Goal: Information Seeking & Learning: Check status

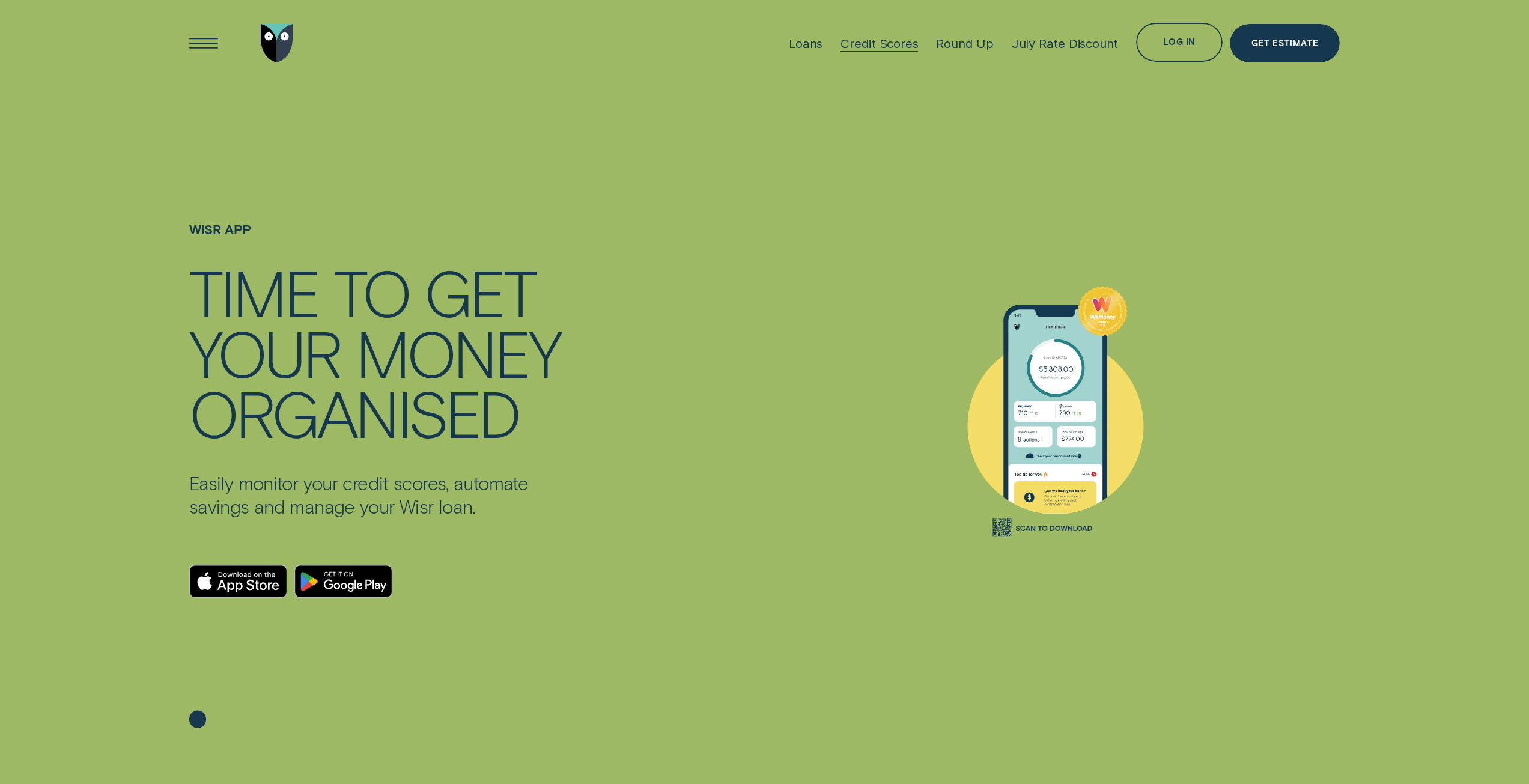
click at [885, 38] on div "Credit Scores" at bounding box center [879, 43] width 77 height 15
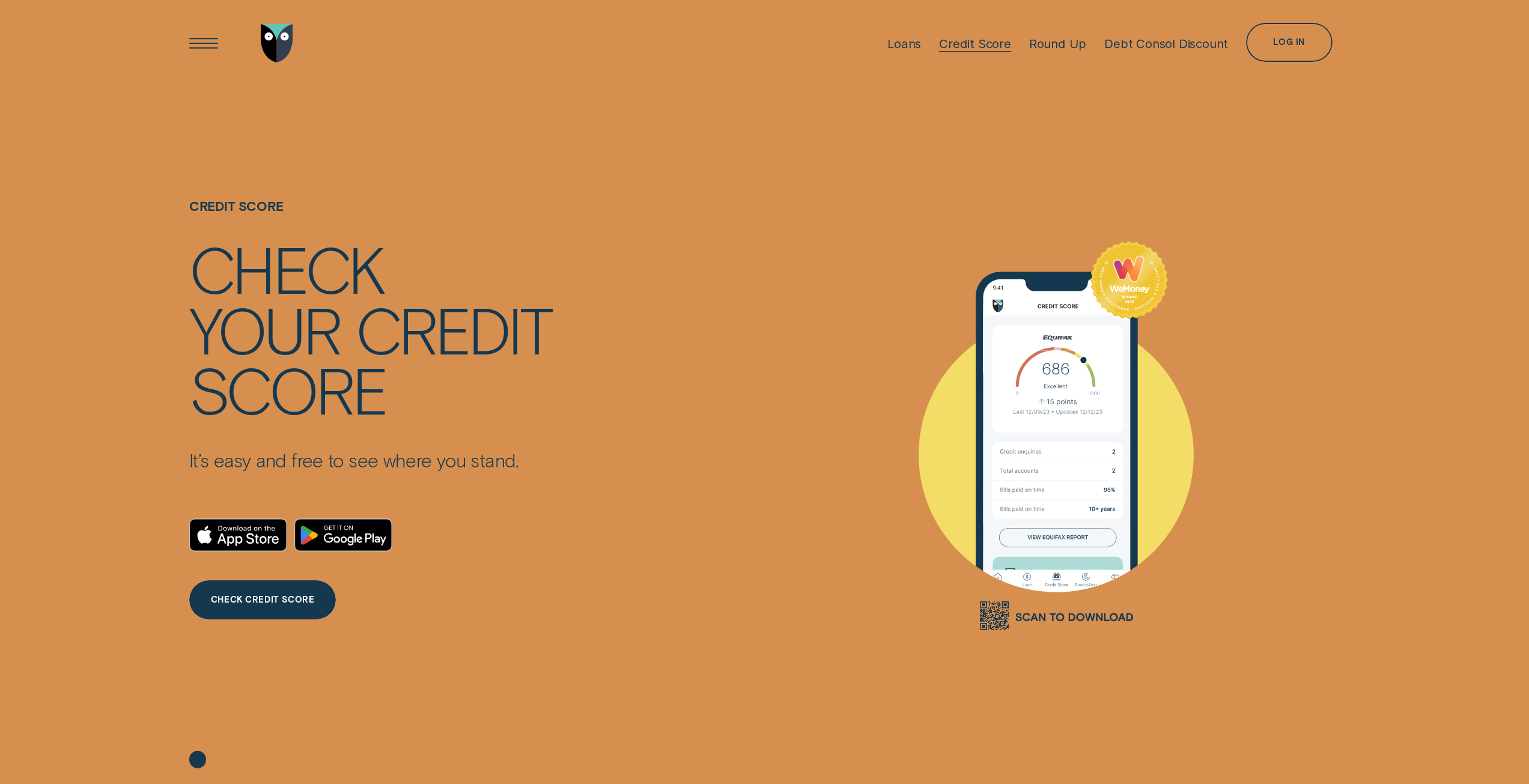
click at [968, 44] on div "Credit Score" at bounding box center [974, 43] width 72 height 15
click at [1290, 46] on div "Log in" at bounding box center [1289, 42] width 32 height 7
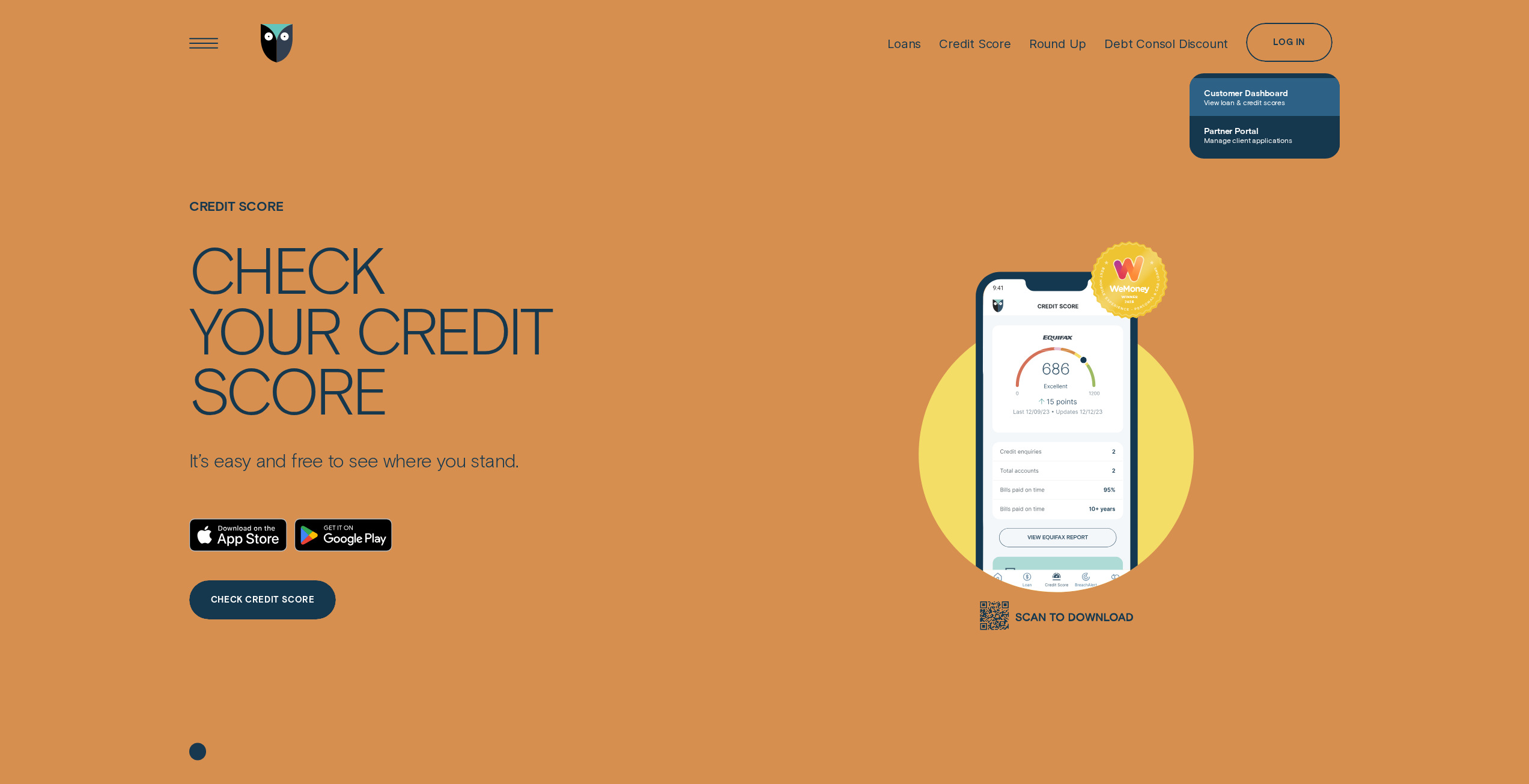
click at [1239, 95] on span "Customer Dashboard" at bounding box center [1264, 93] width 121 height 10
